Goal: Information Seeking & Learning: Check status

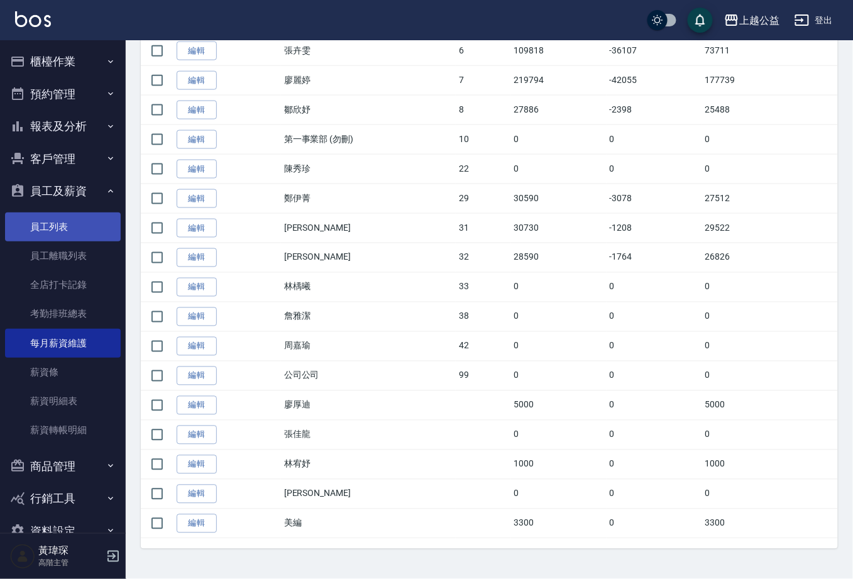
scroll to position [273, 0]
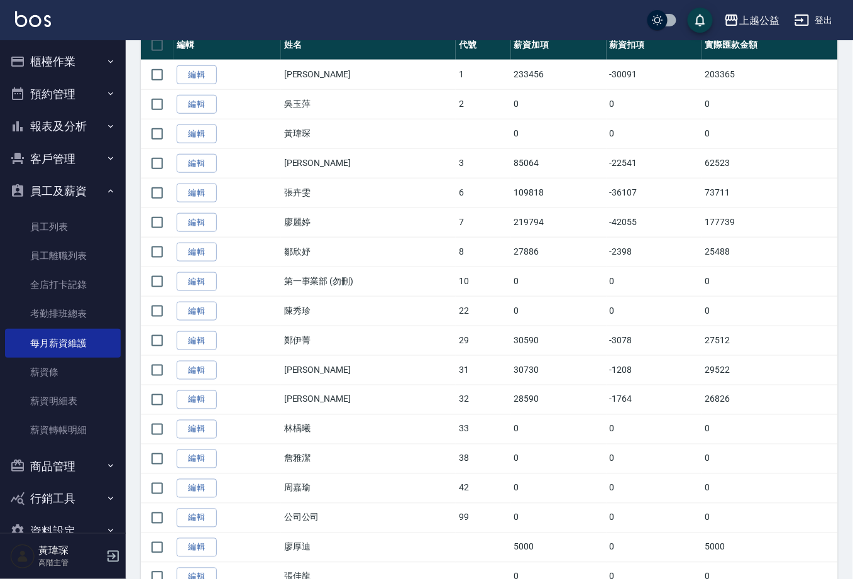
click at [85, 118] on button "報表及分析" at bounding box center [63, 126] width 116 height 33
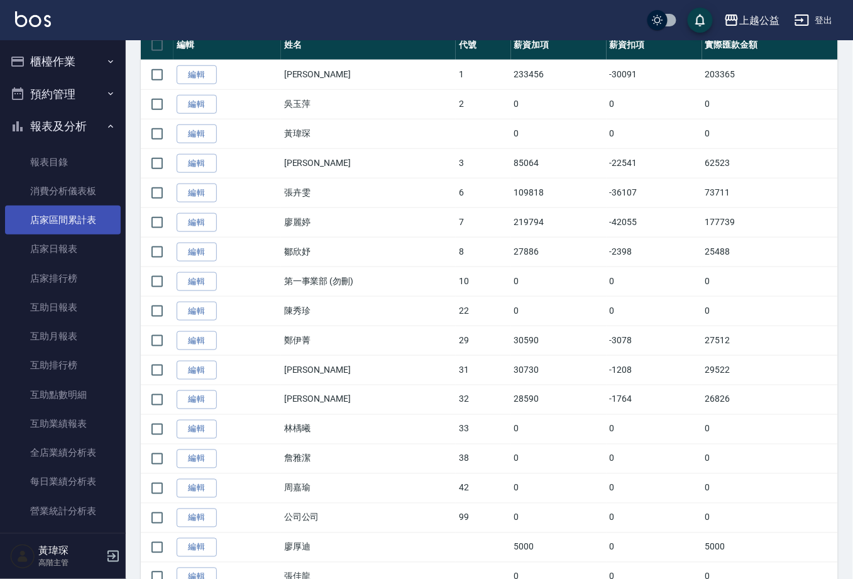
click at [87, 215] on link "店家區間累計表" at bounding box center [63, 219] width 116 height 29
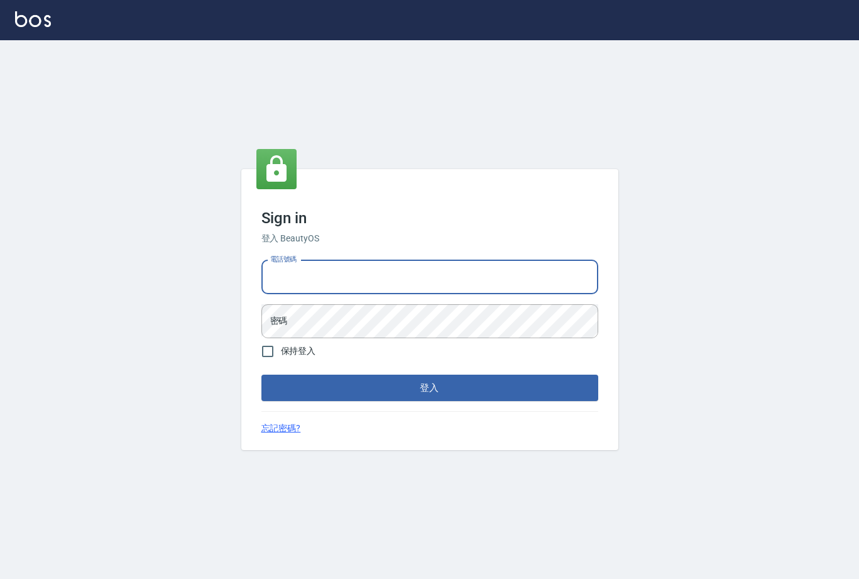
type input "0977019313"
click at [429, 388] on button "登入" at bounding box center [429, 388] width 337 height 26
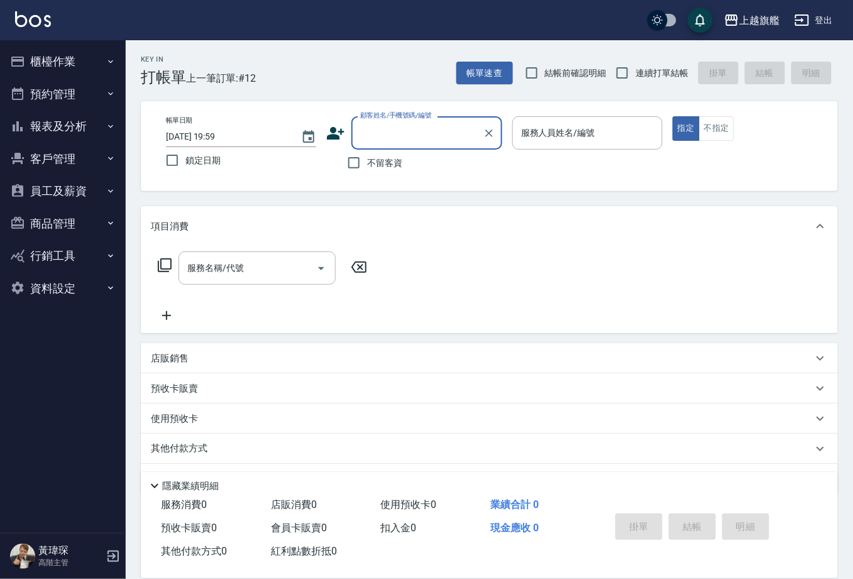
click at [91, 119] on button "報表及分析" at bounding box center [63, 126] width 116 height 33
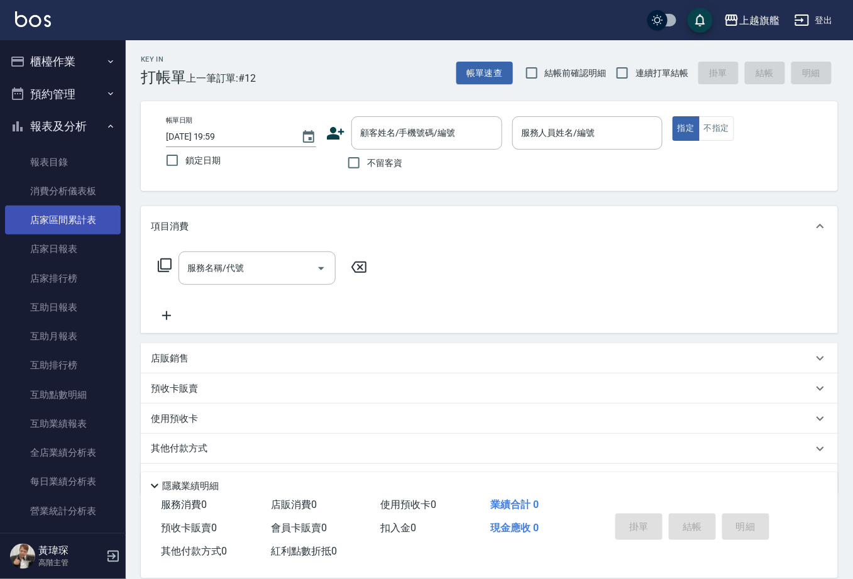
click at [91, 217] on link "店家區間累計表" at bounding box center [63, 219] width 116 height 29
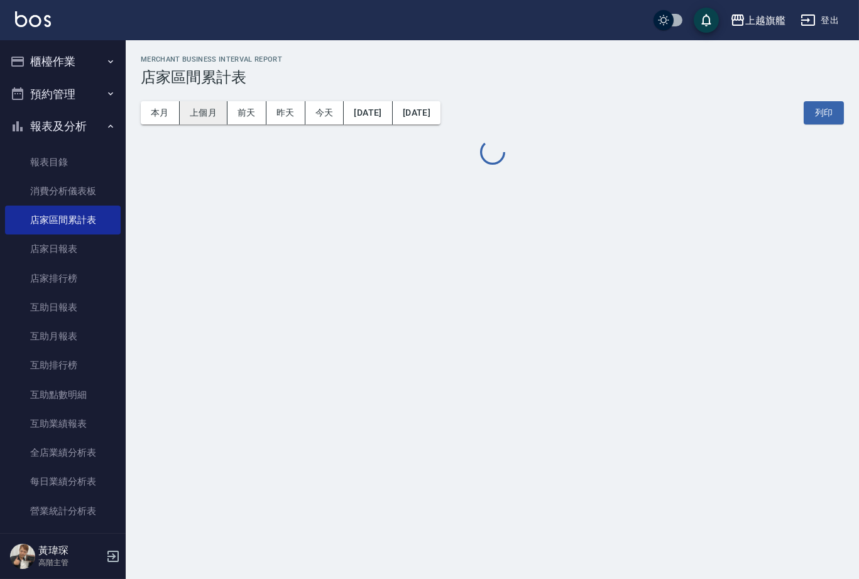
click at [206, 112] on button "上個月" at bounding box center [204, 112] width 48 height 23
click at [386, 112] on button "2025/08/01" at bounding box center [368, 112] width 48 height 23
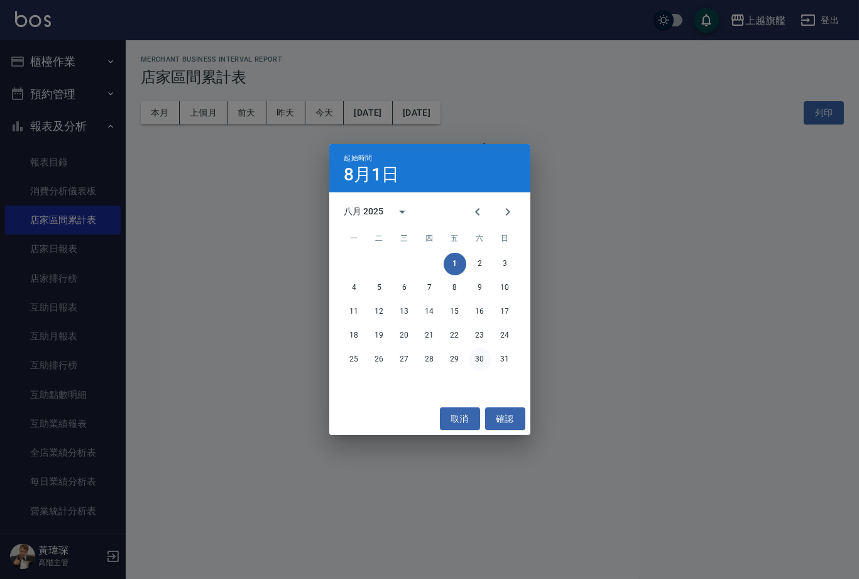
click at [479, 359] on button "30" at bounding box center [480, 359] width 23 height 23
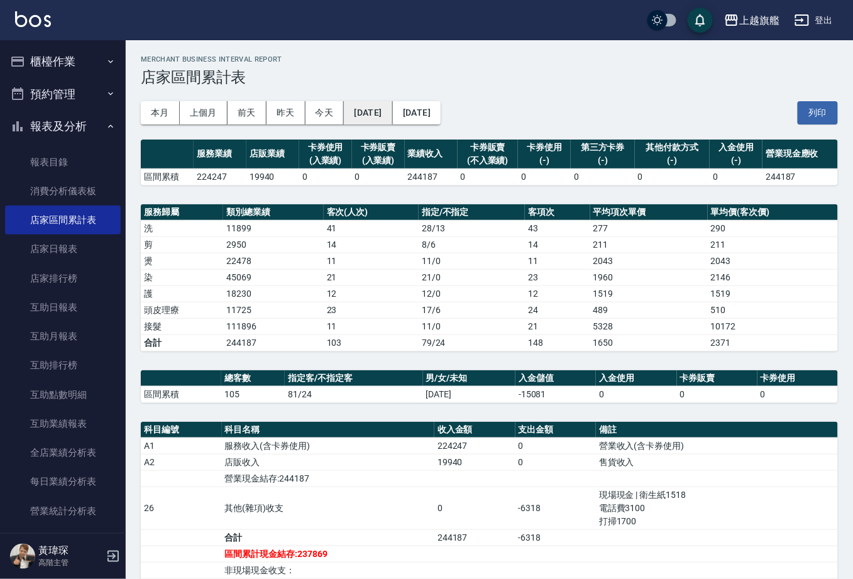
click at [392, 106] on button "2025/08/30" at bounding box center [368, 112] width 48 height 23
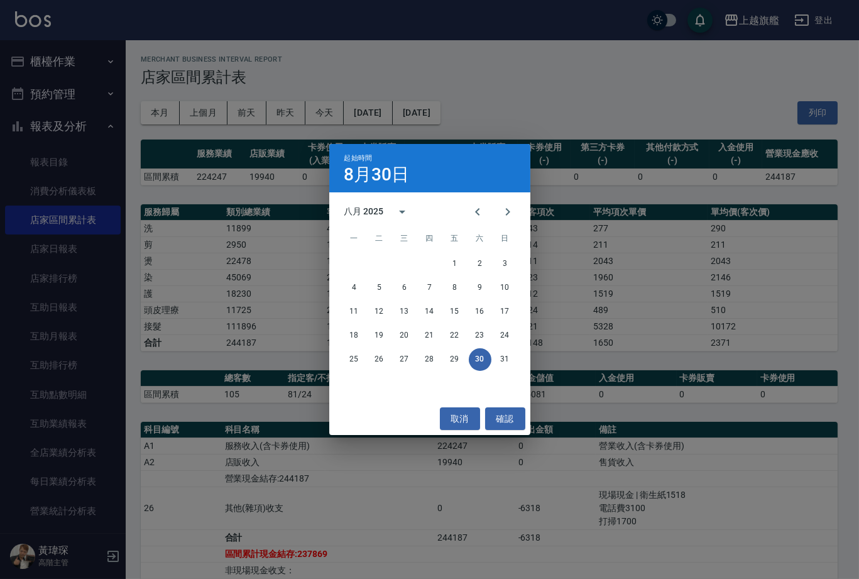
click at [655, 126] on div "起始時間 8月30日 八月 2025 一 二 三 四 五 六 日 1 2 3 4 5 6 7 8 9 10 11 12 13 14 15 16 17 18 1…" at bounding box center [429, 289] width 859 height 579
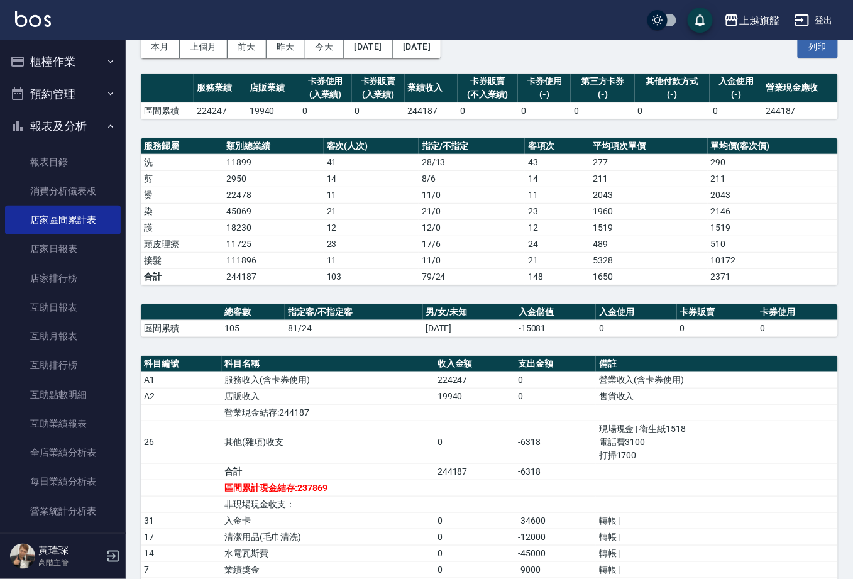
scroll to position [76, 0]
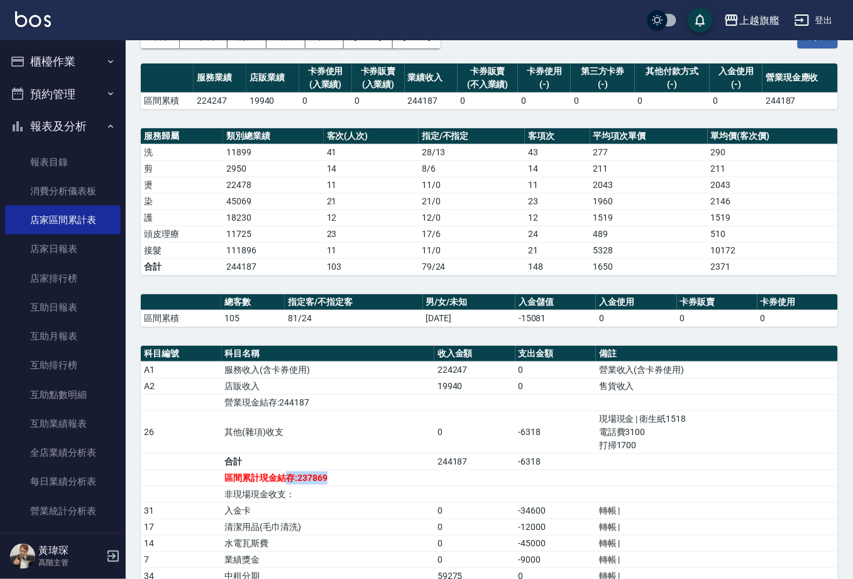
drag, startPoint x: 290, startPoint y: 463, endPoint x: 325, endPoint y: 459, distance: 35.5
click at [325, 469] on td "區間累計現金結存:237869" at bounding box center [328, 477] width 212 height 16
click at [319, 317] on div "服務業績 店販業績 卡券使用 (入業績) 卡券販賣 (入業績) 業績收入 卡券販賣 (不入業績) 卡券使用 (-) 第三方卡券 (-) 其他付款方式 (-) …" at bounding box center [489, 554] width 697 height 982
